Goal: Transaction & Acquisition: Purchase product/service

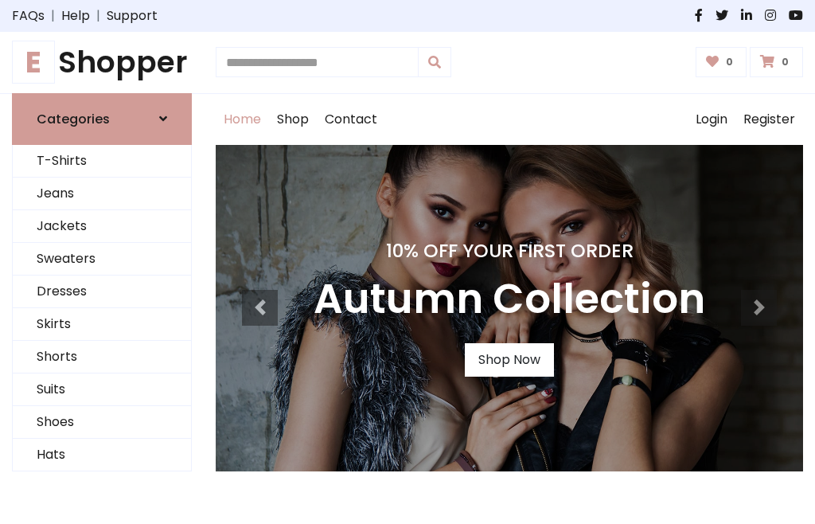
click at [407, 262] on h4 "10% Off Your First Order" at bounding box center [510, 251] width 392 height 22
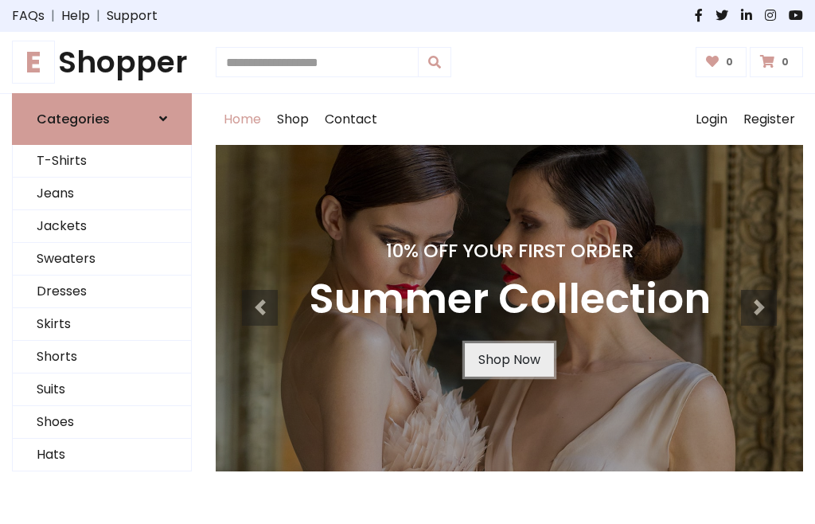
click at [509, 359] on link "Shop Now" at bounding box center [509, 359] width 89 height 33
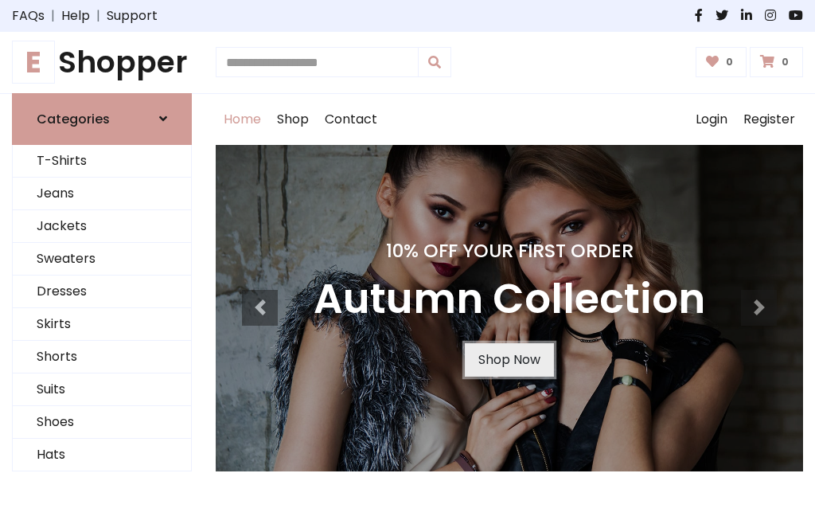
click at [509, 359] on link "Shop Now" at bounding box center [509, 359] width 89 height 33
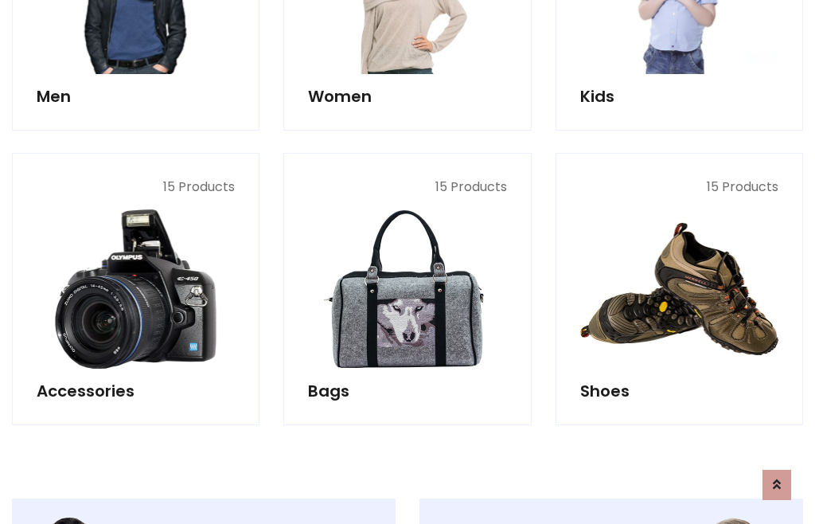
scroll to position [1587, 0]
